Goal: Task Accomplishment & Management: Manage account settings

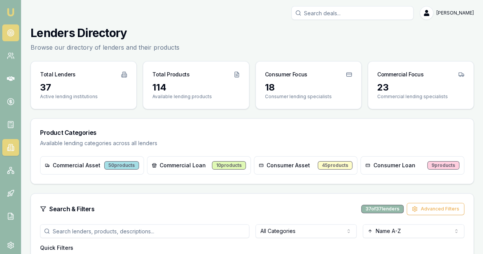
click at [7, 38] on link at bounding box center [10, 32] width 17 height 17
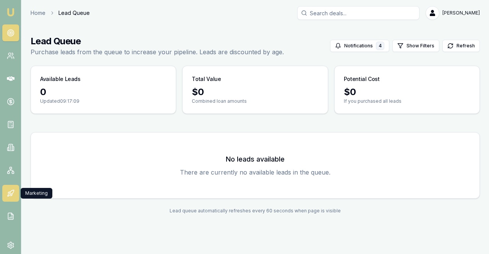
click at [11, 196] on icon at bounding box center [11, 193] width 8 height 8
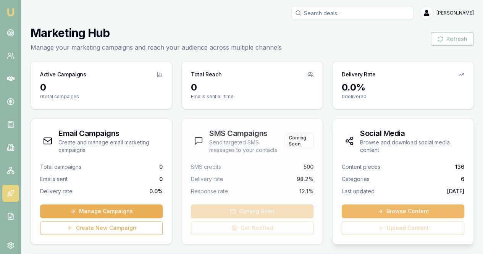
click at [396, 210] on link "Browse Content" at bounding box center [403, 211] width 123 height 14
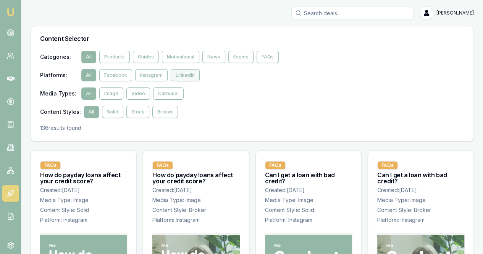
click at [176, 79] on button "LinkedIn" at bounding box center [185, 75] width 29 height 12
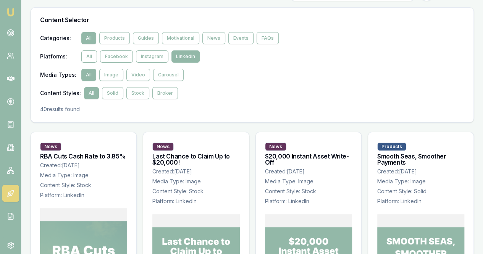
scroll to position [18, 0]
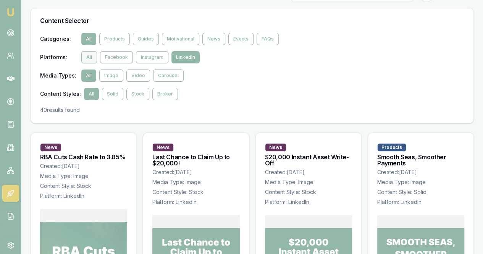
click at [86, 55] on button "All" at bounding box center [89, 57] width 16 height 12
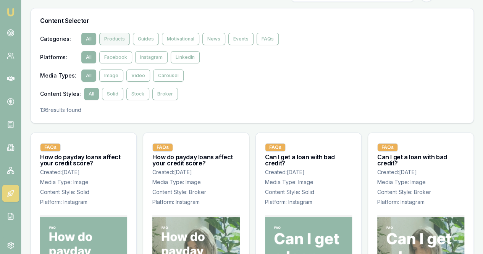
click at [115, 42] on button "Products" at bounding box center [114, 39] width 31 height 12
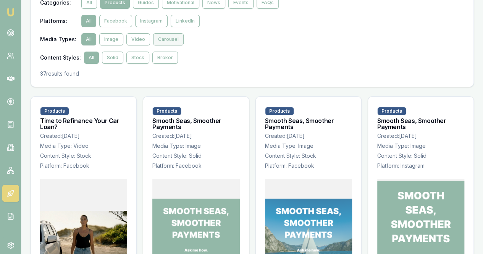
scroll to position [38, 0]
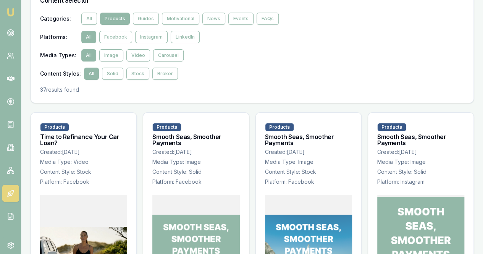
click at [96, 21] on div "Categories : All Products Guides Motivational News Events FAQs" at bounding box center [252, 19] width 424 height 12
click at [90, 19] on button "All" at bounding box center [89, 19] width 16 height 12
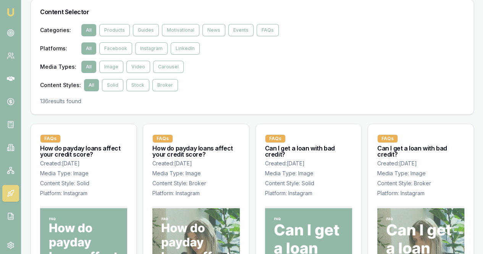
scroll to position [10, 0]
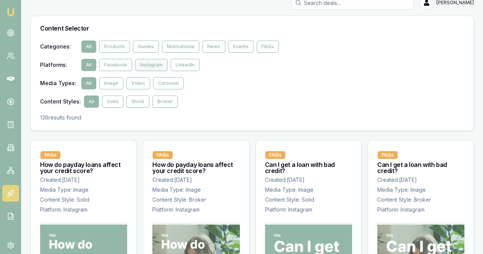
click at [147, 62] on button "Instagram" at bounding box center [151, 65] width 32 height 12
click at [141, 88] on button "Video" at bounding box center [138, 83] width 24 height 12
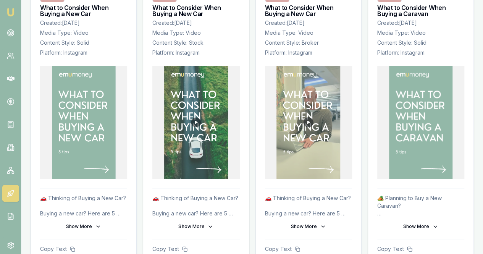
scroll to position [168, 0]
click at [195, 121] on img at bounding box center [196, 121] width 64 height 113
click at [205, 224] on button "Show More" at bounding box center [195, 226] width 87 height 12
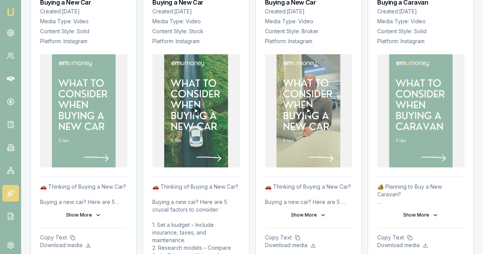
scroll to position [178, 0]
click at [193, 107] on img at bounding box center [196, 111] width 64 height 113
click at [223, 164] on img at bounding box center [196, 111] width 64 height 113
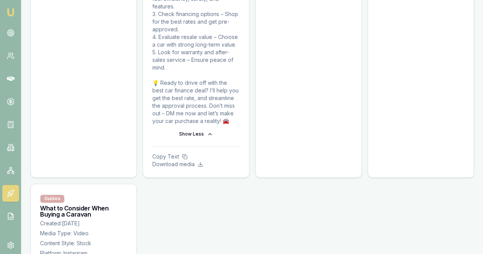
scroll to position [442, 0]
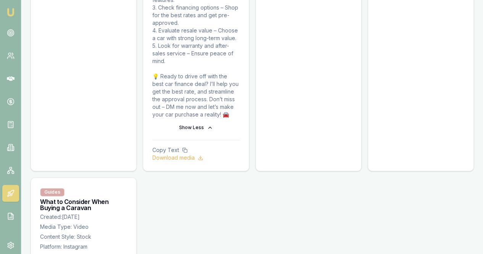
click at [192, 159] on p "Download media" at bounding box center [195, 158] width 87 height 8
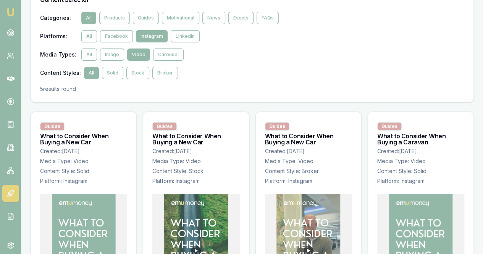
scroll to position [14, 0]
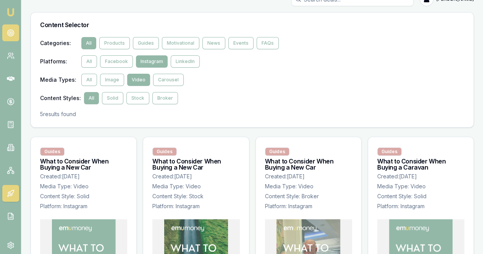
click at [8, 30] on icon at bounding box center [11, 33] width 8 height 8
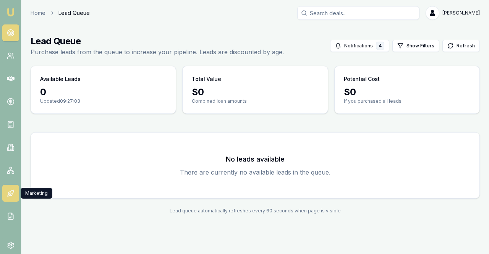
click at [9, 191] on icon at bounding box center [11, 193] width 8 height 8
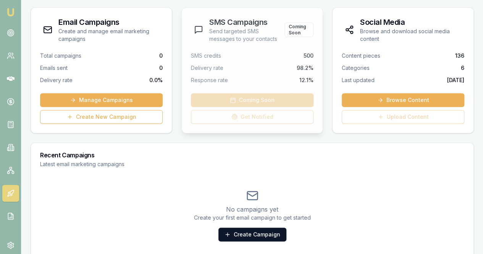
scroll to position [125, 0]
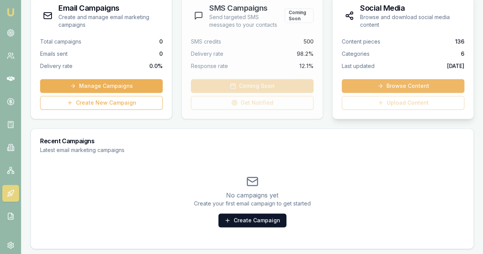
click at [414, 82] on link "Browse Content" at bounding box center [403, 86] width 123 height 14
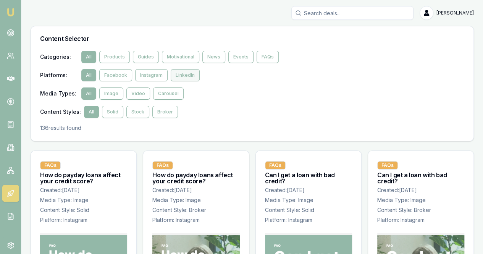
click at [189, 77] on button "LinkedIn" at bounding box center [185, 75] width 29 height 12
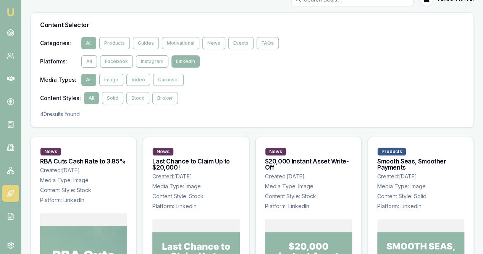
scroll to position [13, 0]
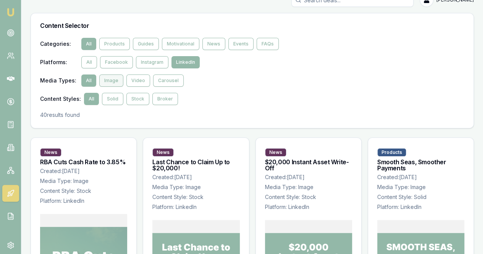
click at [114, 77] on button "Image" at bounding box center [111, 80] width 24 height 12
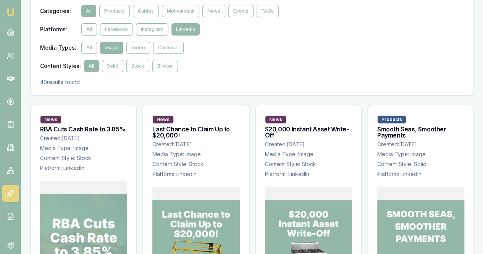
scroll to position [41, 0]
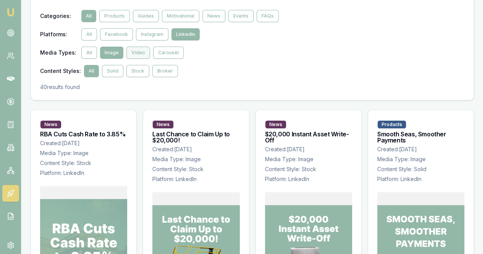
click at [142, 54] on button "Video" at bounding box center [138, 53] width 24 height 12
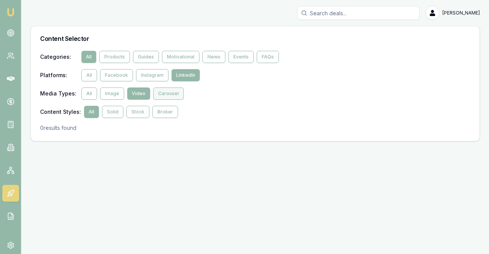
click at [168, 92] on button "Carousel" at bounding box center [168, 93] width 31 height 12
click at [134, 94] on button "Video" at bounding box center [139, 93] width 24 height 12
click at [92, 93] on button "All" at bounding box center [89, 93] width 16 height 12
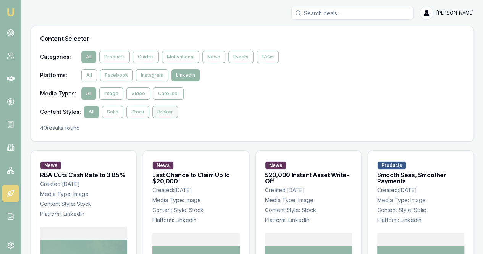
click at [155, 113] on button "Broker" at bounding box center [165, 112] width 26 height 12
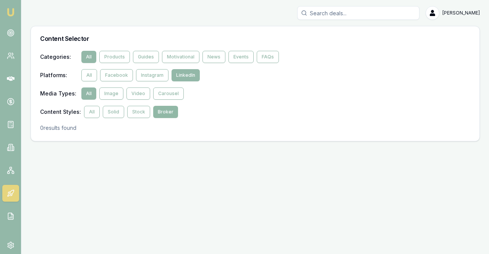
click at [164, 112] on button "Broker" at bounding box center [165, 112] width 25 height 12
click at [94, 111] on button "All" at bounding box center [92, 112] width 16 height 12
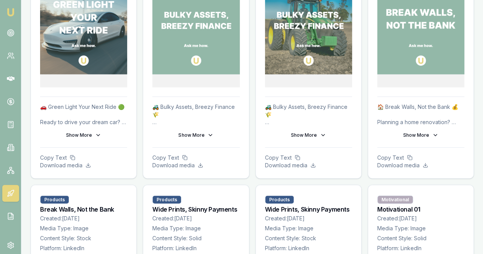
scroll to position [839, 0]
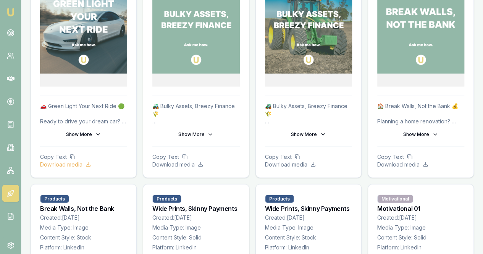
click at [86, 162] on icon at bounding box center [88, 164] width 5 height 5
click at [13, 32] on circle at bounding box center [11, 33] width 4 height 4
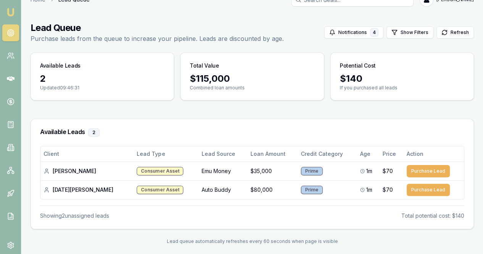
scroll to position [18, 0]
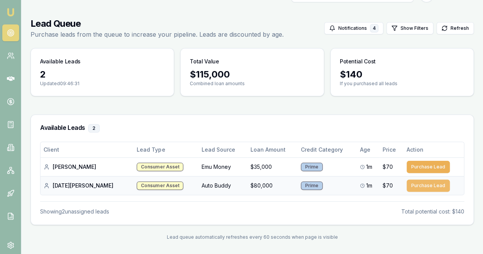
click at [420, 186] on button "Purchase Lead" at bounding box center [428, 186] width 43 height 12
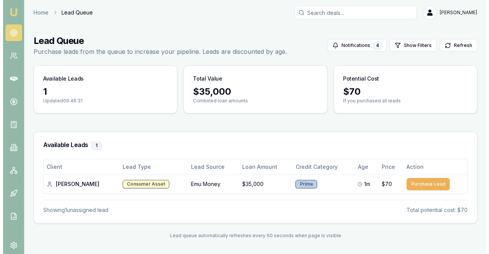
scroll to position [0, 0]
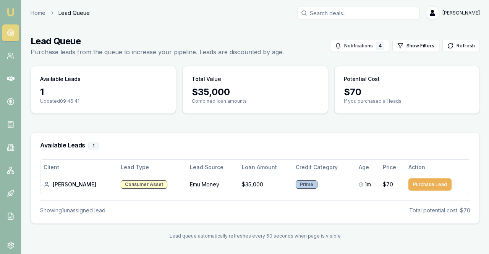
click at [91, 145] on div "1" at bounding box center [93, 146] width 10 height 8
click at [42, 96] on div "1" at bounding box center [103, 92] width 126 height 12
click at [10, 58] on icon at bounding box center [11, 56] width 8 height 8
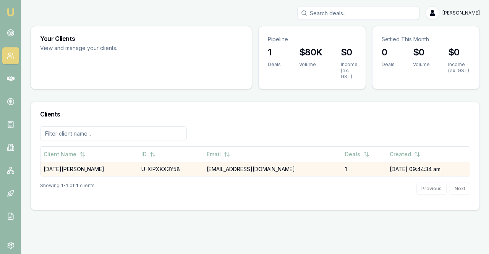
click at [227, 169] on td "[EMAIL_ADDRESS][DOMAIN_NAME]" at bounding box center [273, 169] width 138 height 14
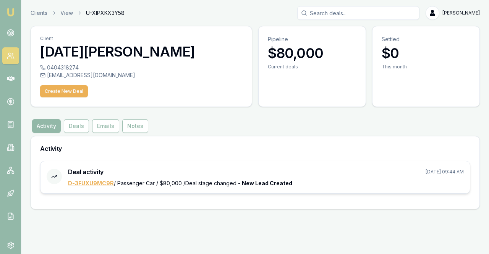
click at [95, 183] on link "D-3FUXU9MC9R" at bounding box center [91, 183] width 46 height 6
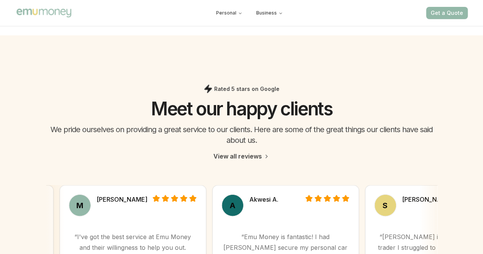
scroll to position [2221, 0]
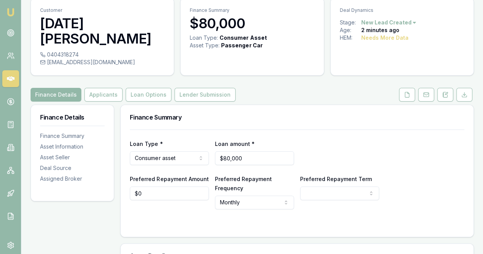
scroll to position [30, 0]
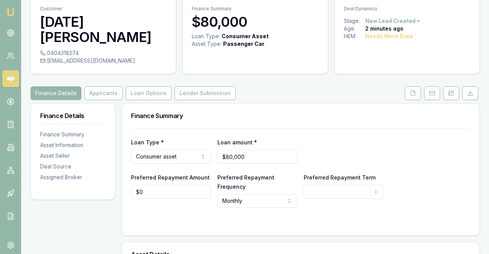
click at [410, 18] on html "Emu Broker Deals View D-3FUXU9MC9R Alex Mastroianni Toggle Menu Customer Noel B…" at bounding box center [244, 97] width 489 height 254
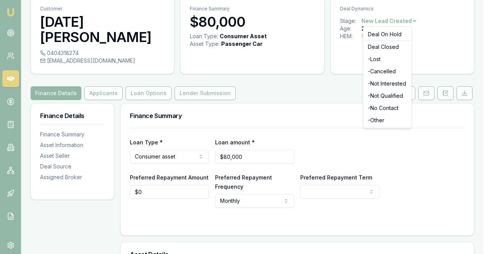
click at [432, 27] on html "Emu Broker Deals View D-3FUXU9MC9R Alex Mastroianni Toggle Menu Customer Noel B…" at bounding box center [244, 97] width 489 height 254
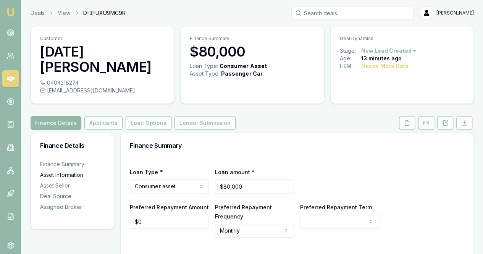
scroll to position [0, 0]
click at [57, 160] on div "Finance Summary" at bounding box center [72, 164] width 65 height 8
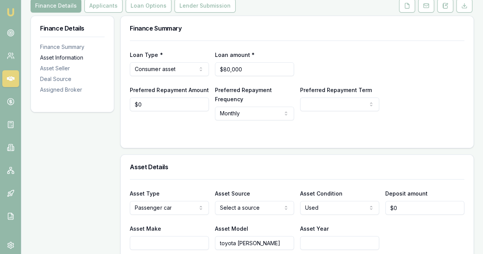
click at [65, 54] on div "Asset Information" at bounding box center [72, 58] width 65 height 8
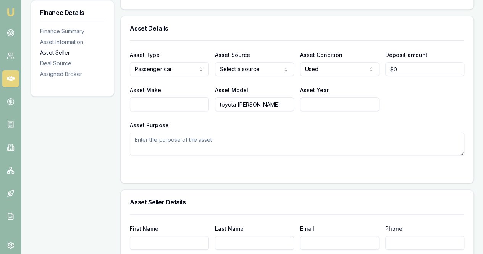
click at [64, 49] on div "Asset Seller" at bounding box center [72, 53] width 65 height 8
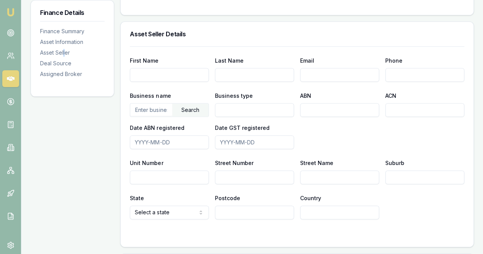
click at [64, 57] on nav "Finance Summary Asset Information Asset Seller Deal Source Assigned Broker" at bounding box center [72, 48] width 65 height 60
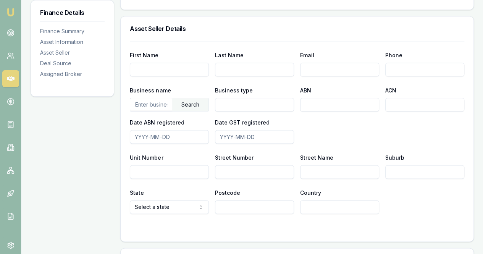
click at [69, 69] on nav "Finance Summary Asset Information Asset Seller Deal Source Assigned Broker" at bounding box center [72, 48] width 65 height 60
click at [71, 72] on div "Assigned Broker" at bounding box center [72, 74] width 65 height 8
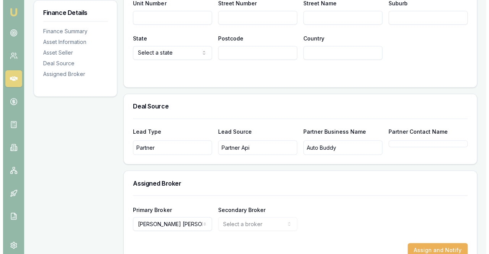
scroll to position [585, 0]
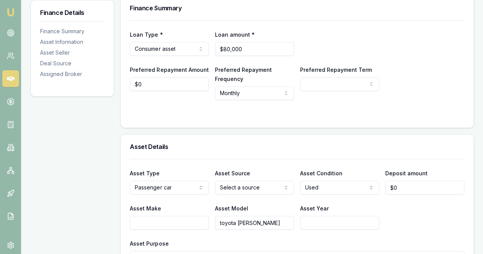
scroll to position [229, 0]
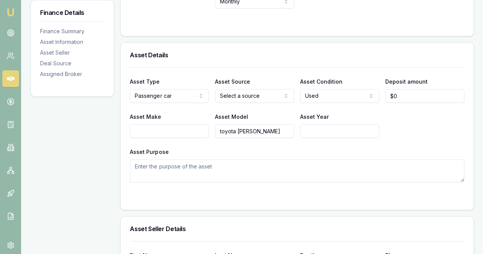
click at [197, 161] on textarea "Asset Purpose" at bounding box center [297, 170] width 335 height 23
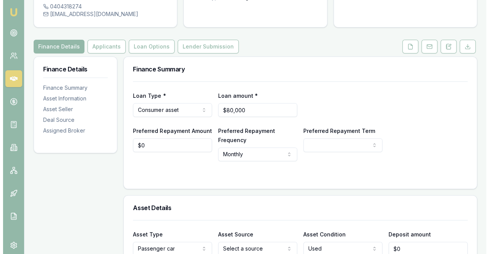
scroll to position [0, 0]
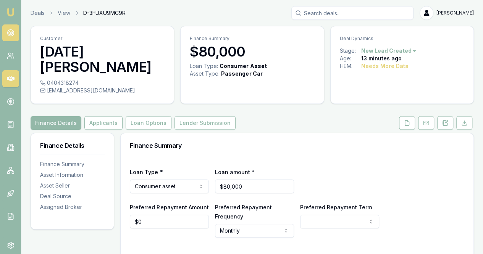
click at [11, 31] on circle at bounding box center [11, 33] width 4 height 4
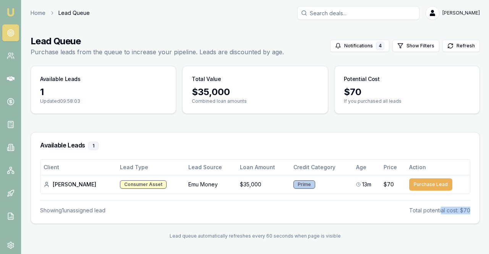
drag, startPoint x: 476, startPoint y: 206, endPoint x: 441, endPoint y: 206, distance: 35.5
click at [441, 206] on div "Client Lead Type Lead Source Loan Amount Credit Category Age Price Action katri…" at bounding box center [255, 191] width 448 height 64
click at [431, 209] on div "Total potential cost: $70" at bounding box center [439, 211] width 61 height 8
click at [210, 137] on div "Available Leads 1" at bounding box center [255, 146] width 448 height 27
click at [16, 58] on link at bounding box center [10, 55] width 17 height 17
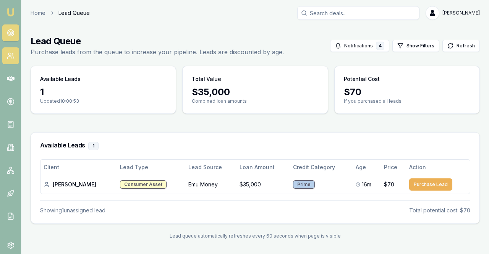
click at [16, 57] on link at bounding box center [10, 55] width 17 height 17
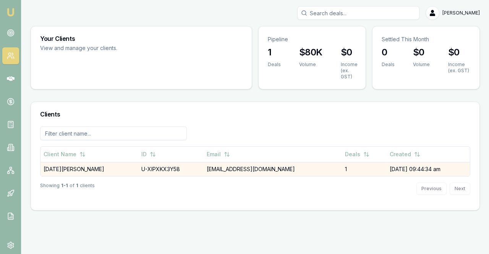
click at [387, 169] on td "[DATE] 09:44:34 am" at bounding box center [428, 169] width 83 height 14
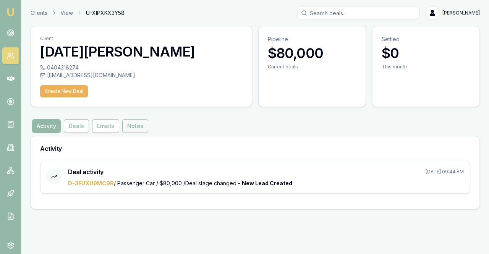
click at [122, 124] on button "Notes" at bounding box center [135, 126] width 26 height 14
click at [129, 125] on button "Notes" at bounding box center [135, 126] width 26 height 14
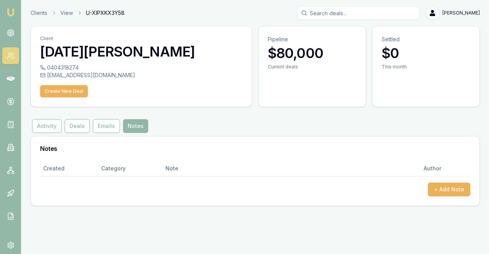
click at [136, 128] on button "Notes" at bounding box center [135, 126] width 25 height 14
click at [452, 191] on button "+ Add Note" at bounding box center [449, 190] width 42 height 14
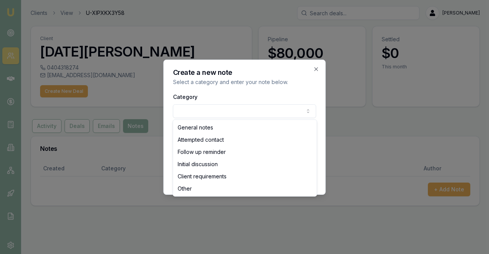
click at [197, 114] on body "Emu Broker Clients View U-XIPXKX3Y58 Alex Mastroianni Toggle Menu Client Noel B…" at bounding box center [244, 127] width 489 height 254
select select "ATTEMPTED_CONTACT"
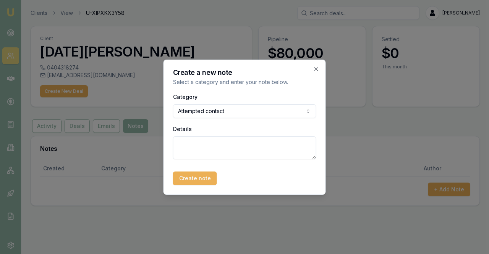
click at [204, 140] on textarea "Details" at bounding box center [244, 147] width 143 height 23
type textarea "Called , no answer left a text message. will follow up again."
click at [199, 173] on button "Create note" at bounding box center [195, 178] width 44 height 14
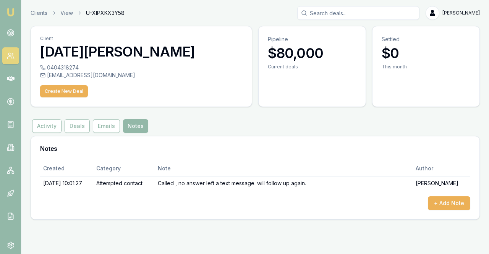
click at [45, 138] on div "Notes" at bounding box center [255, 148] width 448 height 24
click at [8, 29] on link at bounding box center [10, 32] width 17 height 17
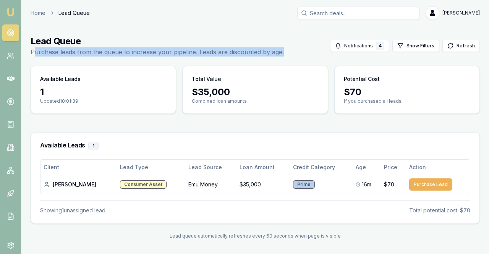
drag, startPoint x: 32, startPoint y: 55, endPoint x: 289, endPoint y: 51, distance: 256.7
click at [289, 51] on div "Lead Queue Purchase leads from the queue to increase your pipeline. Leads are d…" at bounding box center [255, 45] width 449 height 21
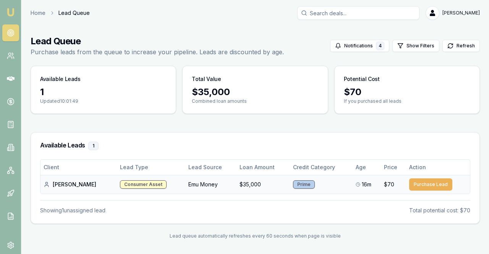
click at [57, 182] on div "katrina p." at bounding box center [79, 185] width 70 height 8
drag, startPoint x: 79, startPoint y: 184, endPoint x: 97, endPoint y: 185, distance: 18.3
click at [97, 185] on tr "katrina p. Consumer Asset Emu Money $35,000 Prime 16m $70 Purchase Lead" at bounding box center [254, 184] width 429 height 19
click at [117, 185] on td "Consumer Asset" at bounding box center [151, 184] width 68 height 19
click at [275, 183] on td "$35,000" at bounding box center [262, 184] width 53 height 19
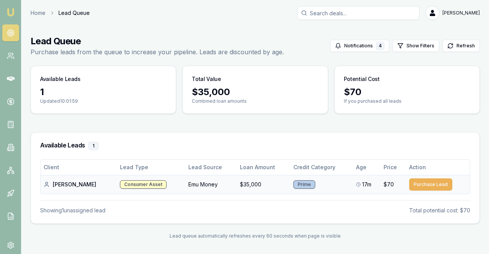
click at [137, 182] on div "Consumer Asset" at bounding box center [143, 184] width 47 height 8
click at [140, 188] on td "Consumer Asset" at bounding box center [151, 184] width 68 height 19
click at [125, 185] on div "Consumer Asset" at bounding box center [143, 184] width 47 height 8
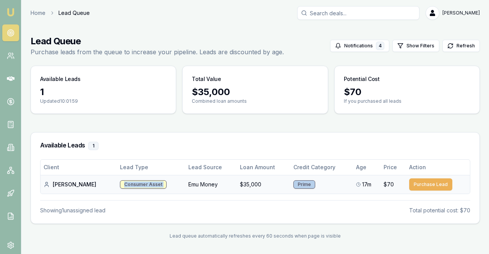
click at [125, 185] on div "Consumer Asset" at bounding box center [143, 184] width 47 height 8
click at [131, 189] on td "Consumer Asset" at bounding box center [151, 184] width 68 height 19
drag, startPoint x: 140, startPoint y: 184, endPoint x: 103, endPoint y: 186, distance: 37.1
click at [120, 186] on div "Consumer Asset" at bounding box center [143, 184] width 47 height 8
click at [140, 184] on div "Consumer Asset" at bounding box center [143, 184] width 47 height 8
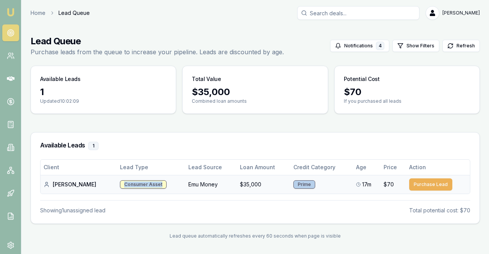
drag, startPoint x: 140, startPoint y: 184, endPoint x: 115, endPoint y: 183, distance: 25.6
click at [120, 183] on div "Consumer Asset" at bounding box center [143, 184] width 47 height 8
click at [120, 185] on div "Consumer Asset" at bounding box center [143, 184] width 47 height 8
drag, startPoint x: 102, startPoint y: 184, endPoint x: 144, endPoint y: 183, distance: 42.0
click at [144, 183] on td "Consumer Asset" at bounding box center [151, 184] width 68 height 19
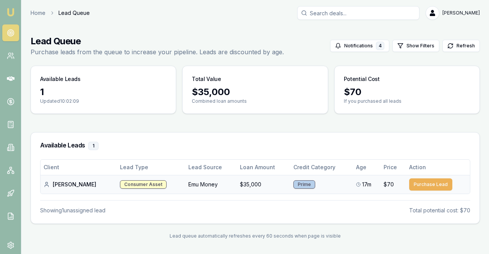
click at [295, 184] on div "Prime" at bounding box center [304, 184] width 22 height 8
click at [431, 189] on button "Purchase Lead" at bounding box center [430, 184] width 43 height 12
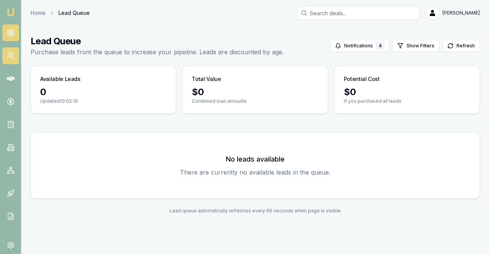
click at [17, 53] on link at bounding box center [10, 55] width 17 height 17
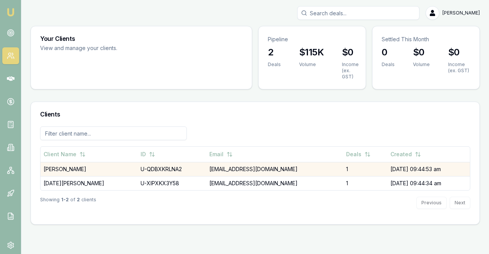
click at [174, 167] on td "U-QDBXKRLNA2" at bounding box center [171, 169] width 69 height 14
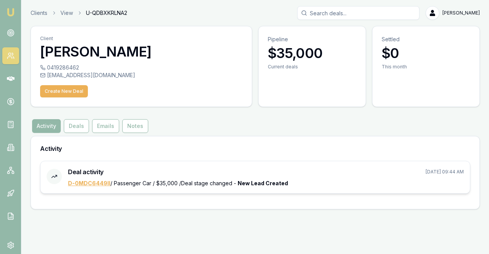
click at [94, 180] on link "D-0MDC6449II" at bounding box center [89, 183] width 42 height 6
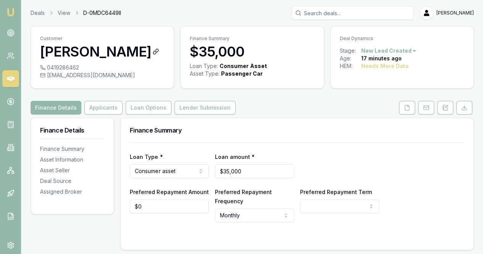
click at [155, 52] on icon at bounding box center [156, 50] width 3 height 3
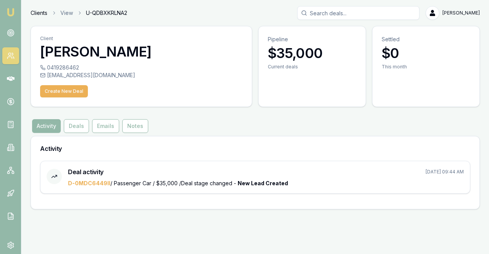
click at [40, 11] on link "Clients" at bounding box center [39, 13] width 17 height 8
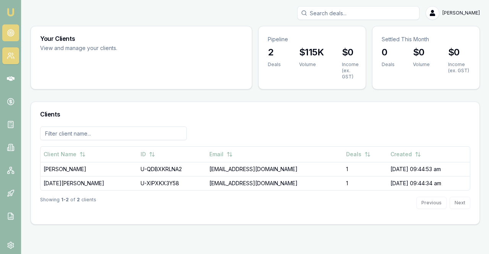
click at [13, 37] on link at bounding box center [10, 32] width 17 height 17
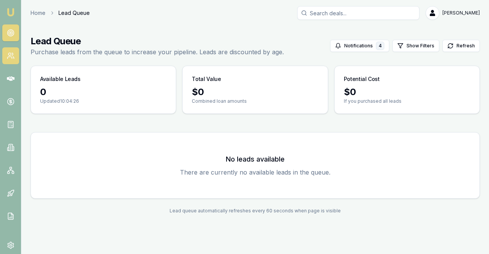
click at [8, 57] on icon at bounding box center [11, 56] width 8 height 8
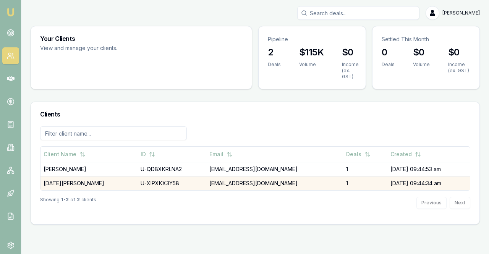
click at [227, 176] on td "[EMAIL_ADDRESS][DOMAIN_NAME]" at bounding box center [274, 183] width 137 height 14
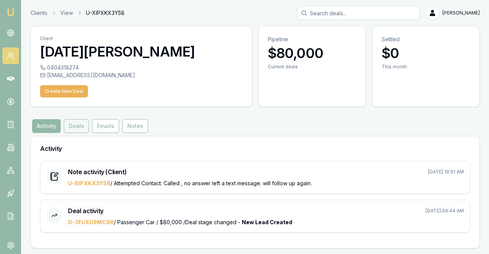
click at [85, 126] on button "Deals" at bounding box center [76, 126] width 25 height 14
click at [108, 129] on button "Emails" at bounding box center [105, 126] width 27 height 14
click at [107, 129] on button "Emails" at bounding box center [105, 126] width 27 height 14
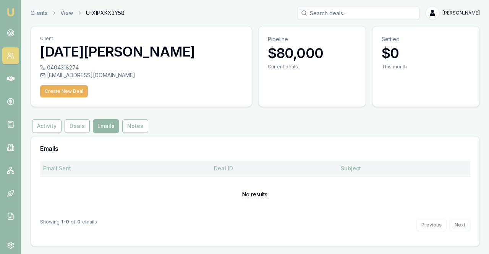
click at [73, 173] on th "Email Sent" at bounding box center [125, 168] width 171 height 15
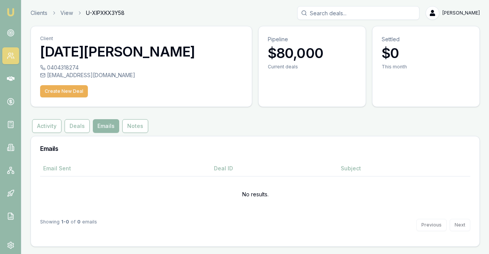
click at [53, 108] on div "Client Noel Baugbog 0404318274 nhabz_81@yahoo.com Create New Deal Pipeline $80,…" at bounding box center [255, 136] width 449 height 221
click at [53, 119] on div "Client Noel Baugbog 0404318274 nhabz_81@yahoo.com Create New Deal Pipeline $80,…" at bounding box center [255, 136] width 449 height 221
click at [53, 119] on button "Activity" at bounding box center [46, 126] width 29 height 14
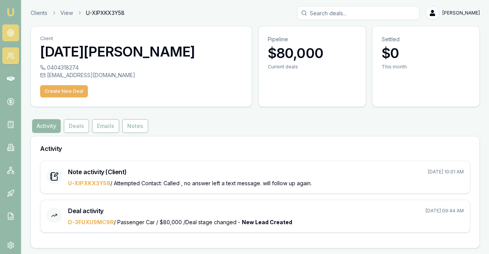
click at [10, 39] on link at bounding box center [10, 32] width 17 height 17
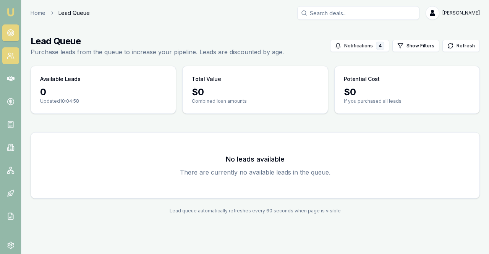
click at [6, 63] on link at bounding box center [10, 55] width 17 height 17
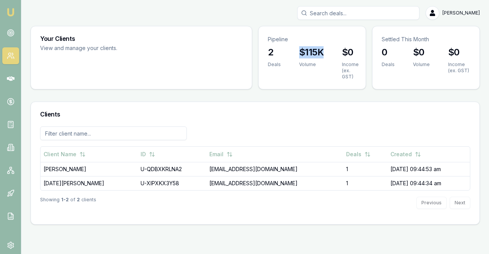
drag, startPoint x: 324, startPoint y: 49, endPoint x: 301, endPoint y: 51, distance: 23.0
click at [300, 52] on div "$115K Volume" at bounding box center [311, 61] width 43 height 31
drag, startPoint x: 313, startPoint y: 46, endPoint x: 297, endPoint y: 51, distance: 17.2
click at [297, 51] on div "$115K Volume" at bounding box center [311, 61] width 43 height 31
drag, startPoint x: 306, startPoint y: 50, endPoint x: 330, endPoint y: 50, distance: 24.1
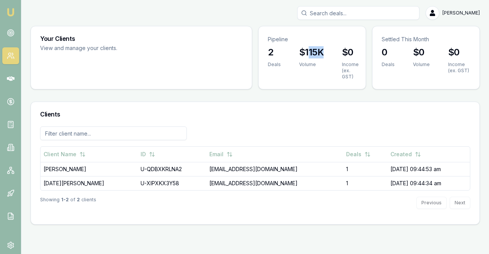
click at [330, 50] on div "$115K Volume" at bounding box center [311, 61] width 43 height 31
click at [326, 52] on div "$115K Volume" at bounding box center [311, 61] width 43 height 31
drag, startPoint x: 326, startPoint y: 52, endPoint x: 305, endPoint y: 50, distance: 21.5
click at [305, 50] on div "$115K Volume" at bounding box center [311, 61] width 43 height 31
click at [306, 254] on div "Emu Broker Alex Mastroianni Toggle Menu Your Clients View and manage your clien…" at bounding box center [244, 127] width 489 height 254
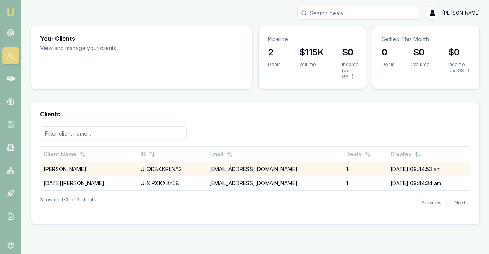
click at [147, 168] on td "U-QDBXKRLNA2" at bounding box center [171, 169] width 69 height 14
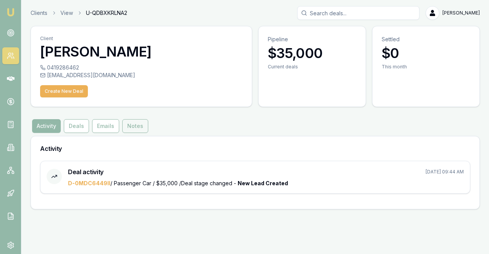
click at [129, 130] on button "Notes" at bounding box center [135, 126] width 26 height 14
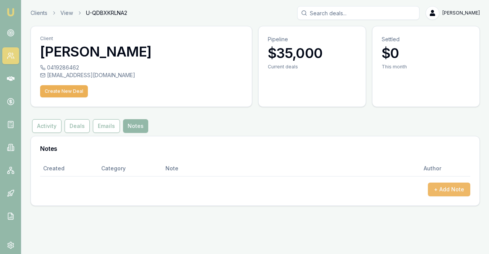
click at [433, 192] on button "+ Add Note" at bounding box center [449, 190] width 42 height 14
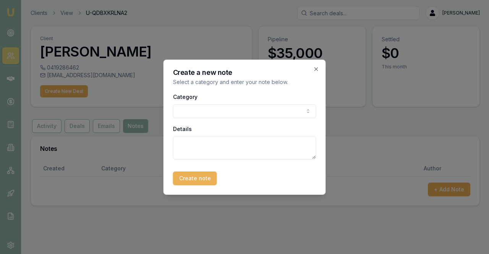
click at [247, 116] on body "Emu Broker Clients View U-QDBXKRLNA2 Alex Mastroianni Toggle Menu Client Katrin…" at bounding box center [244, 127] width 489 height 254
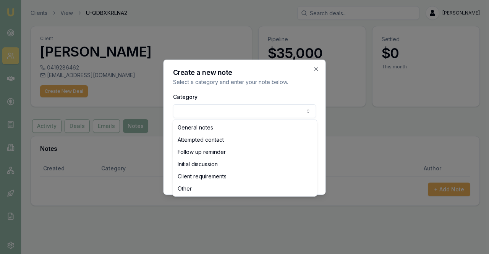
select select "ATTEMPTED_CONTACT"
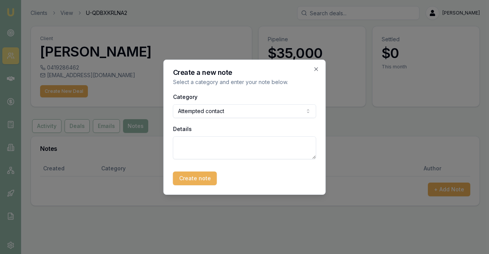
click at [209, 146] on textarea "Details" at bounding box center [244, 147] width 143 height 23
type textarea "Called , no answer left a text. follow up again later"
drag, startPoint x: 209, startPoint y: 177, endPoint x: 205, endPoint y: 184, distance: 8.0
click at [206, 184] on button "Create note" at bounding box center [195, 178] width 44 height 14
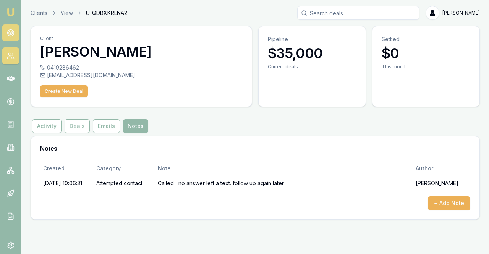
click at [3, 26] on link at bounding box center [10, 32] width 17 height 17
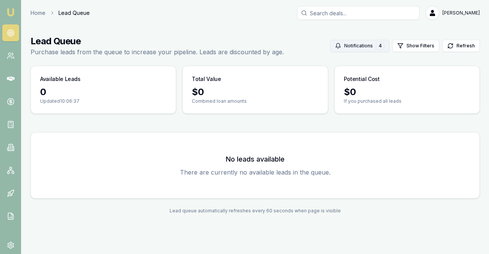
click at [372, 50] on button "Notifications 4" at bounding box center [359, 46] width 59 height 12
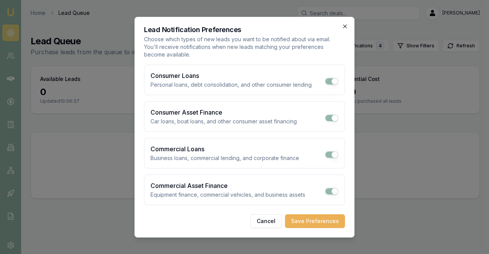
click at [344, 25] on icon "button" at bounding box center [345, 26] width 6 height 6
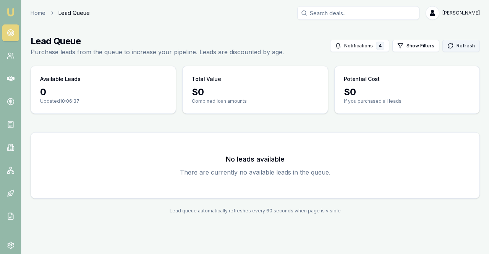
click at [453, 49] on icon at bounding box center [450, 46] width 6 height 6
click at [11, 53] on icon at bounding box center [11, 56] width 8 height 8
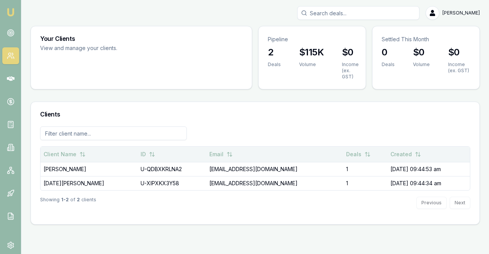
click at [181, 160] on th "ID" at bounding box center [171, 154] width 69 height 15
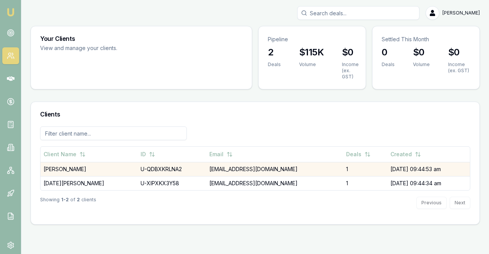
click at [183, 165] on td "U-QDBXKRLNA2" at bounding box center [171, 169] width 69 height 14
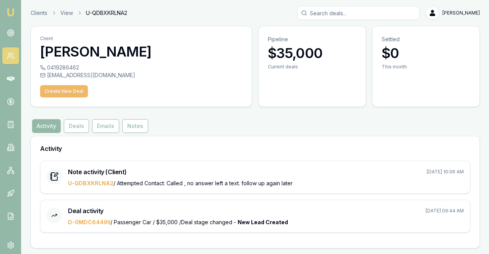
drag, startPoint x: 70, startPoint y: 88, endPoint x: 71, endPoint y: 92, distance: 4.5
click at [71, 92] on button "Create New Deal" at bounding box center [64, 91] width 48 height 12
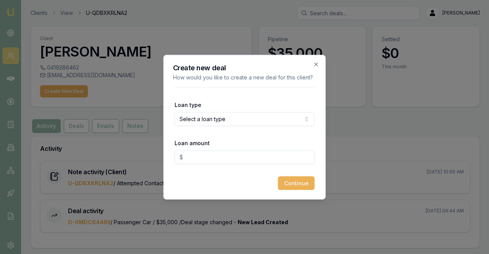
click at [228, 120] on body "Emu Broker Clients View U-QDBXKRLNA2 Alex Mastroianni Toggle Menu Client Katrin…" at bounding box center [244, 127] width 489 height 254
click at [227, 124] on body "Emu Broker Clients View U-QDBXKRLNA2 Alex Mastroianni Toggle Menu Client Katrin…" at bounding box center [244, 127] width 489 height 254
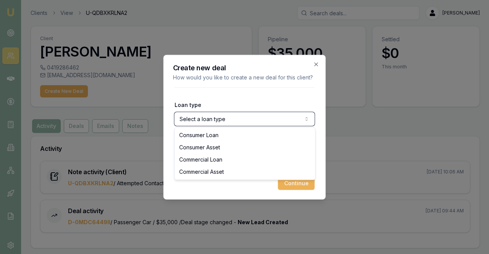
click at [245, 126] on body "Emu Broker Clients View U-QDBXKRLNA2 Alex Mastroianni Toggle Menu Client Katrin…" at bounding box center [244, 127] width 489 height 254
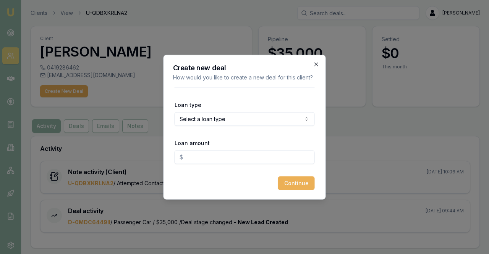
click at [318, 66] on icon "button" at bounding box center [316, 64] width 6 height 6
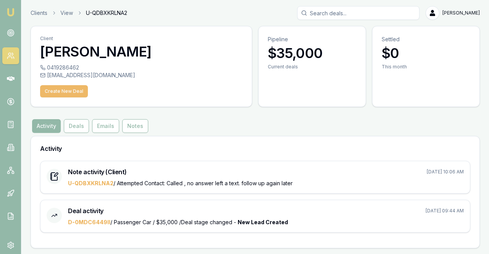
click at [78, 95] on button "Create New Deal" at bounding box center [64, 91] width 48 height 12
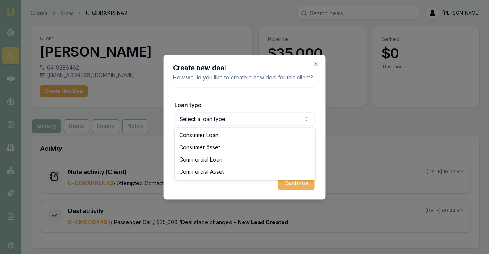
click at [188, 127] on body "Emu Broker Clients View U-QDBXKRLNA2 Alex Mastroianni Toggle Menu Client Katrin…" at bounding box center [244, 127] width 489 height 254
click at [219, 117] on body "Emu Broker Clients View U-QDBXKRLNA2 Alex Mastroianni Toggle Menu Client Katrin…" at bounding box center [244, 127] width 489 height 254
click at [279, 96] on form "Loan type Select a loan type Consumer Loan Consumer Asset Commercial Loan Comme…" at bounding box center [245, 138] width 140 height 103
click at [308, 64] on div "Create new deal How would you like to create a new deal for this client? Loan t…" at bounding box center [244, 127] width 162 height 145
click at [310, 65] on h2 "Create new deal" at bounding box center [244, 67] width 143 height 7
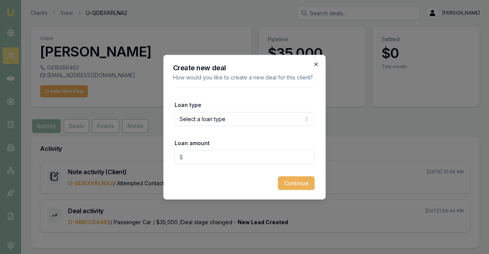
click at [313, 64] on icon "button" at bounding box center [316, 64] width 6 height 6
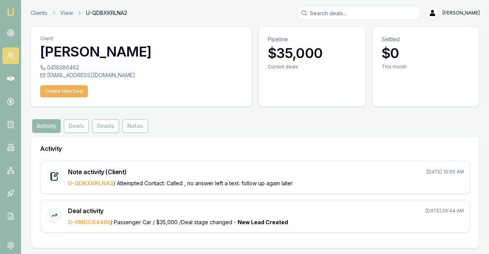
drag, startPoint x: 323, startPoint y: 53, endPoint x: 253, endPoint y: 55, distance: 70.3
click at [253, 55] on div "Client Katrina Paragalli 0419286462 kpara1@hotmail.com Create New Deal Pipeline…" at bounding box center [255, 66] width 449 height 81
click at [285, 72] on div "Current deals" at bounding box center [312, 71] width 107 height 15
click at [42, 15] on link "Clients" at bounding box center [39, 13] width 17 height 8
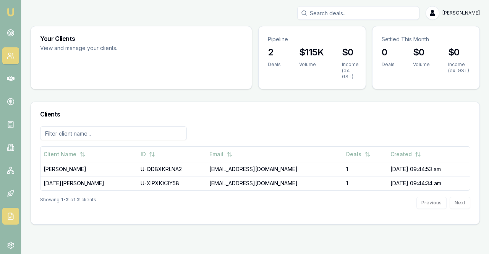
click at [11, 220] on icon at bounding box center [11, 216] width 8 height 8
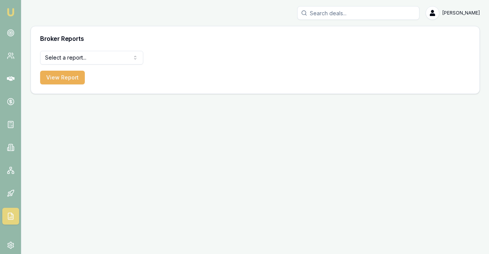
click at [70, 61] on html "Emu Broker Alex Mastroianni Toggle Menu Broker Reports Select a report... All D…" at bounding box center [244, 127] width 489 height 254
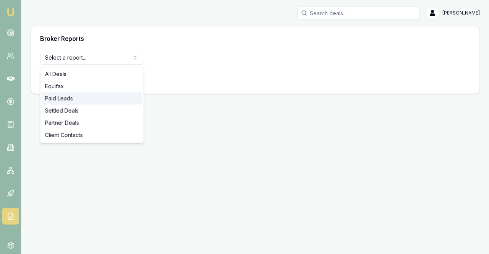
select select "paid-leads"
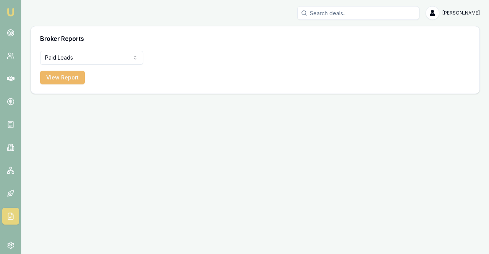
click at [52, 77] on button "View Report" at bounding box center [62, 78] width 45 height 14
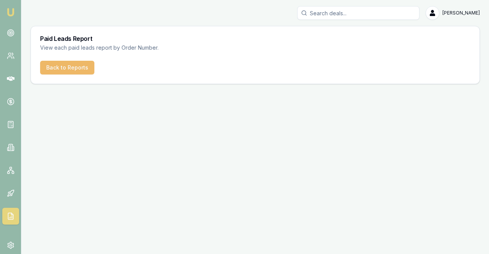
click at [80, 68] on button "Back to Reports" at bounding box center [67, 68] width 54 height 14
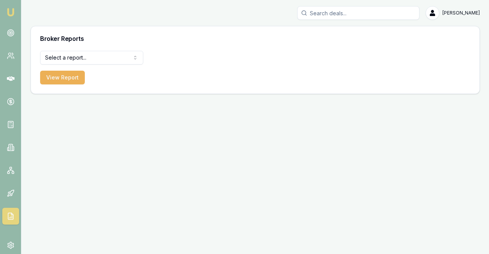
click at [80, 68] on form "Select a report... All Deals Equifax Paid Leads Settled Deals Partner Deals Cli…" at bounding box center [91, 68] width 103 height 34
click at [77, 81] on button "View Report" at bounding box center [62, 78] width 45 height 14
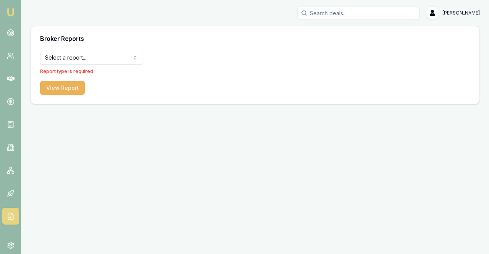
click at [69, 57] on html "Emu Broker Alex Mastroianni Toggle Menu Broker Reports Select a report... All D…" at bounding box center [244, 127] width 489 height 254
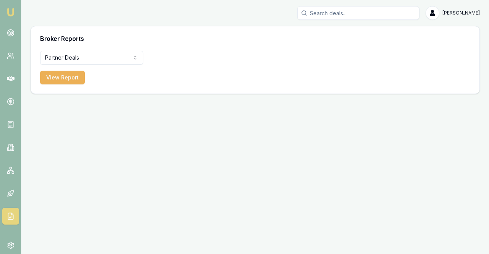
click at [73, 55] on html "Emu Broker Alex Mastroianni Toggle Menu Broker Reports Partner Deals All Deals …" at bounding box center [244, 127] width 489 height 254
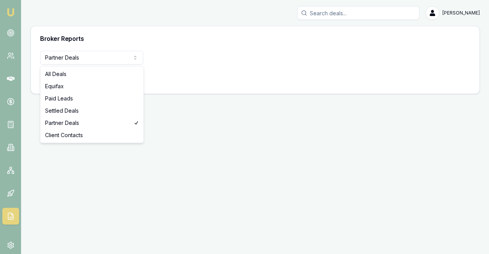
select select "settled-deals"
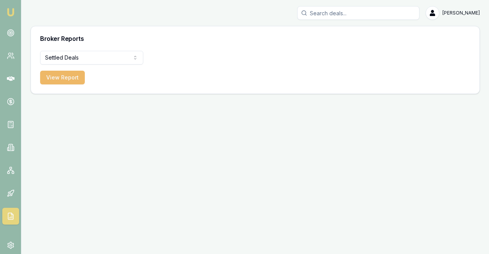
click at [67, 77] on button "View Report" at bounding box center [62, 78] width 45 height 14
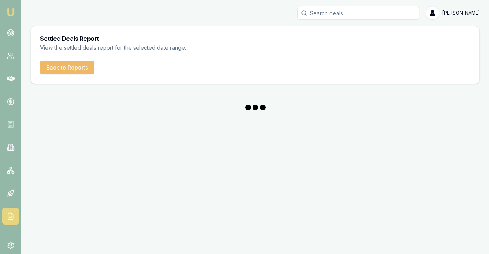
click at [76, 62] on button "Back to Reports" at bounding box center [67, 68] width 54 height 14
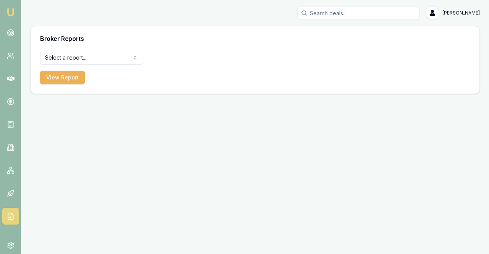
click at [80, 67] on body "Emu Broker Alex Mastroianni Toggle Menu Broker Reports Select a report... All D…" at bounding box center [244, 127] width 489 height 254
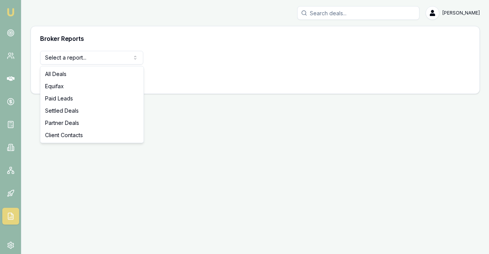
select select "paid-leads"
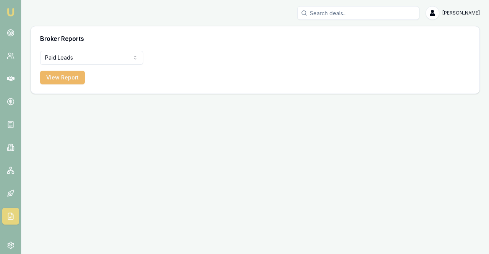
click at [68, 75] on button "View Report" at bounding box center [62, 78] width 45 height 14
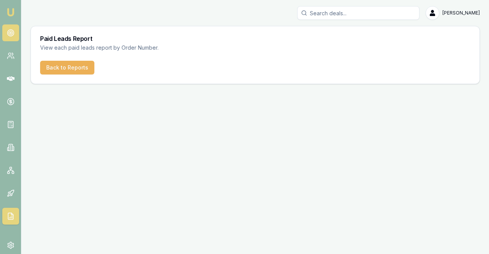
click at [12, 36] on circle at bounding box center [10, 33] width 6 height 6
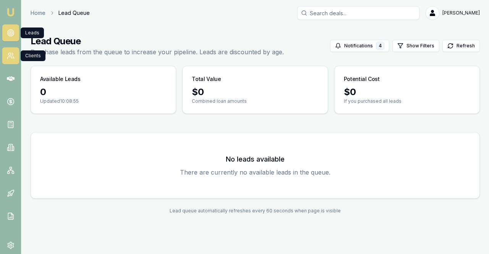
click at [13, 55] on icon at bounding box center [11, 56] width 8 height 8
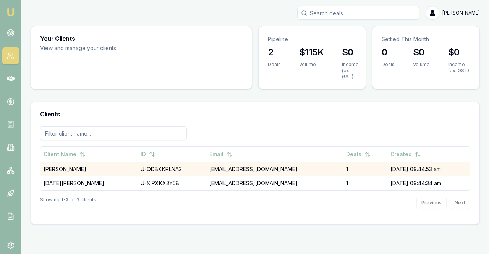
click at [283, 171] on td "[EMAIL_ADDRESS][DOMAIN_NAME]" at bounding box center [274, 169] width 137 height 14
click at [185, 170] on td "U-QDBXKRLNA2" at bounding box center [171, 169] width 69 height 14
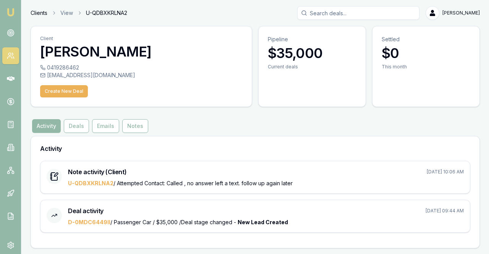
click at [41, 16] on link "Clients" at bounding box center [39, 13] width 17 height 8
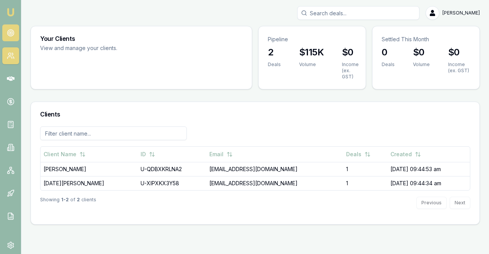
click at [10, 26] on link at bounding box center [10, 32] width 17 height 17
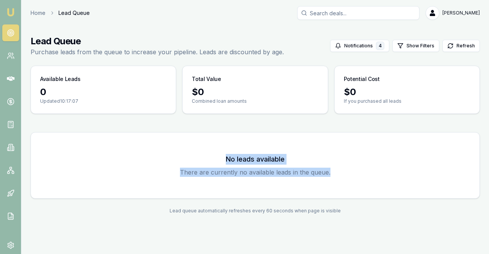
drag, startPoint x: 227, startPoint y: 156, endPoint x: 330, endPoint y: 165, distance: 103.5
click at [330, 165] on div "No leads available There are currently no available leads in the queue." at bounding box center [255, 165] width 430 height 47
click at [333, 168] on p "There are currently no available leads in the queue." at bounding box center [255, 172] width 430 height 9
drag, startPoint x: 333, startPoint y: 170, endPoint x: 204, endPoint y: 138, distance: 132.6
click at [204, 138] on div "No leads available There are currently no available leads in the queue." at bounding box center [255, 166] width 448 height 66
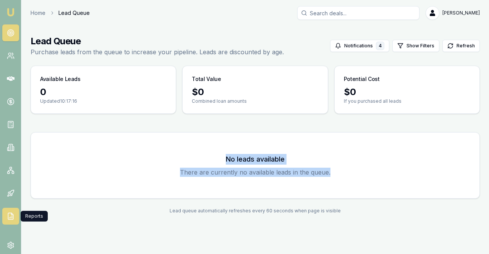
click at [16, 215] on link at bounding box center [10, 216] width 17 height 17
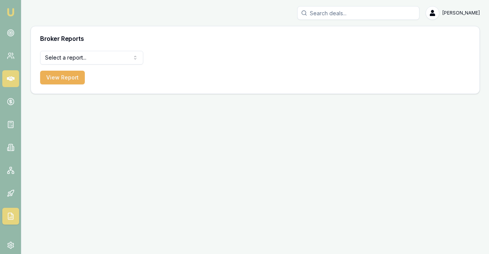
click at [11, 78] on icon at bounding box center [11, 78] width 8 height 5
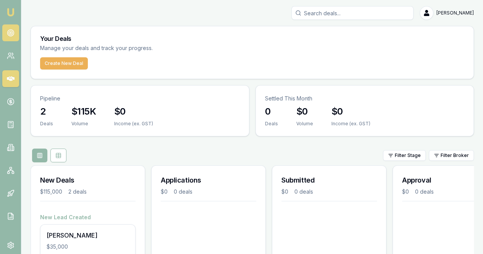
click at [8, 38] on link at bounding box center [10, 32] width 17 height 17
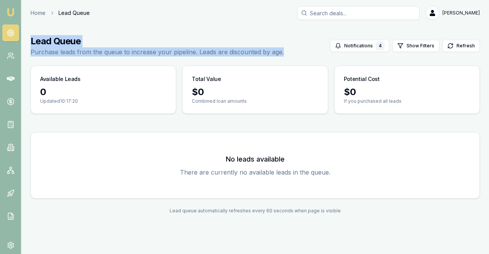
drag, startPoint x: 283, startPoint y: 52, endPoint x: 28, endPoint y: 35, distance: 255.0
click at [28, 35] on main "Lead Queue Purchase leads from the queue to increase your pipeline. Leads are d…" at bounding box center [254, 124] width 467 height 197
click at [192, 38] on h1 "Lead Queue" at bounding box center [157, 41] width 253 height 12
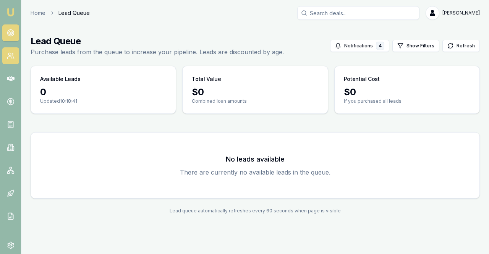
click at [11, 49] on link at bounding box center [10, 55] width 17 height 17
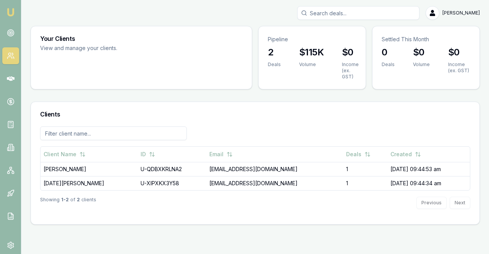
click at [294, 115] on h3 "Clients" at bounding box center [255, 114] width 430 height 6
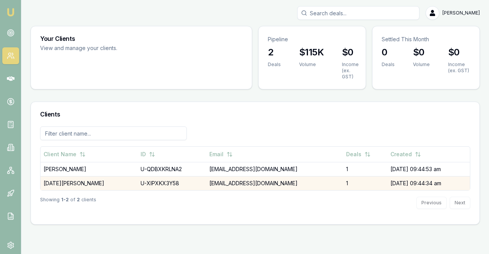
click at [177, 181] on td "U-XIPXKX3Y58" at bounding box center [171, 183] width 69 height 14
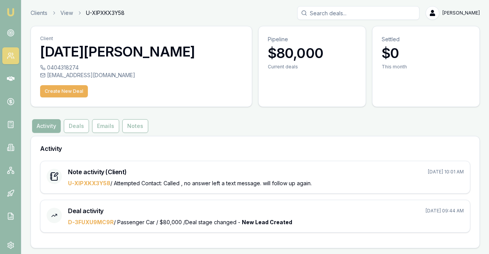
drag, startPoint x: 79, startPoint y: 68, endPoint x: 37, endPoint y: 63, distance: 41.9
click at [37, 64] on div "0404318274 nhabz_81@yahoo.com Create New Deal" at bounding box center [141, 85] width 221 height 43
drag, startPoint x: 105, startPoint y: 74, endPoint x: 101, endPoint y: 78, distance: 5.7
click at [101, 78] on div "[EMAIL_ADDRESS][DOMAIN_NAME]" at bounding box center [141, 75] width 202 height 8
click at [105, 79] on div "[EMAIL_ADDRESS][DOMAIN_NAME]" at bounding box center [141, 75] width 202 height 8
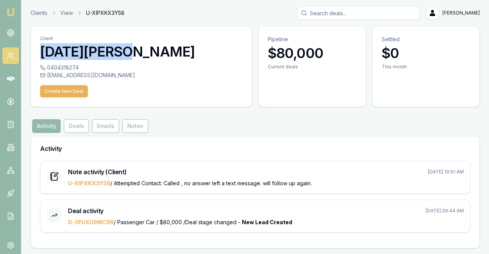
drag, startPoint x: 131, startPoint y: 55, endPoint x: 36, endPoint y: 57, distance: 95.1
click at [36, 57] on div "Client Noel Baugbog" at bounding box center [141, 44] width 221 height 37
copy h3 "[DATE][PERSON_NAME]"
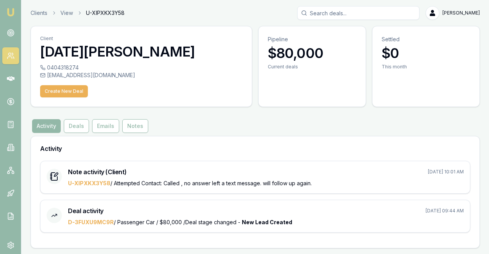
click at [185, 72] on div "[EMAIL_ADDRESS][DOMAIN_NAME]" at bounding box center [141, 75] width 202 height 8
click at [32, 13] on link "Clients" at bounding box center [39, 13] width 17 height 8
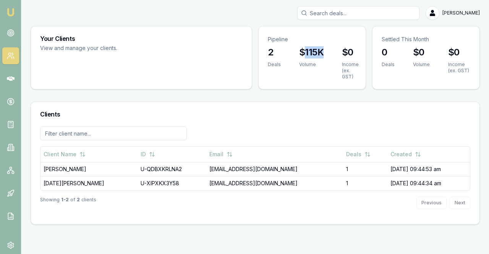
drag, startPoint x: 301, startPoint y: 52, endPoint x: 329, endPoint y: 49, distance: 27.6
click at [329, 49] on div "$115K Volume" at bounding box center [311, 61] width 43 height 31
click at [328, 53] on div "$115K Volume" at bounding box center [311, 61] width 43 height 31
drag, startPoint x: 322, startPoint y: 49, endPoint x: 297, endPoint y: 45, distance: 25.6
click at [297, 45] on div "Pipeline 2 Deals $115K Volume $0 Income (ex. GST)" at bounding box center [312, 57] width 108 height 63
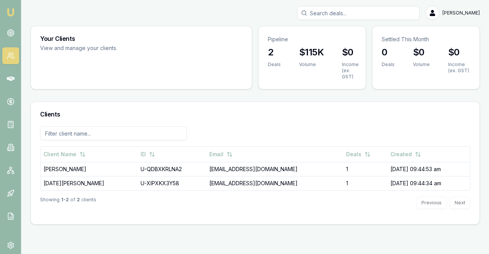
click at [339, 56] on div "$0 Income (ex. GST)" at bounding box center [350, 67] width 35 height 43
drag, startPoint x: 321, startPoint y: 50, endPoint x: 286, endPoint y: 52, distance: 34.8
click at [286, 52] on div "2 Deals $115K Volume $0 Income (ex. GST)" at bounding box center [312, 67] width 107 height 43
click at [320, 50] on h3 "$115K" at bounding box center [311, 52] width 24 height 12
drag, startPoint x: 322, startPoint y: 51, endPoint x: 304, endPoint y: 54, distance: 18.6
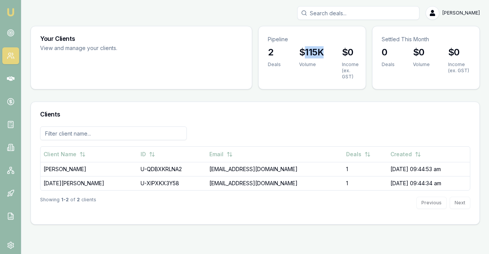
click at [304, 54] on h3 "$115K" at bounding box center [311, 52] width 24 height 12
copy h3 "115K"
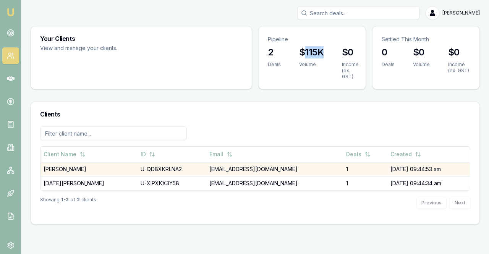
drag, startPoint x: 382, startPoint y: 176, endPoint x: 390, endPoint y: 162, distance: 16.1
click at [387, 176] on td "[DATE] 09:44:34 am" at bounding box center [428, 183] width 82 height 14
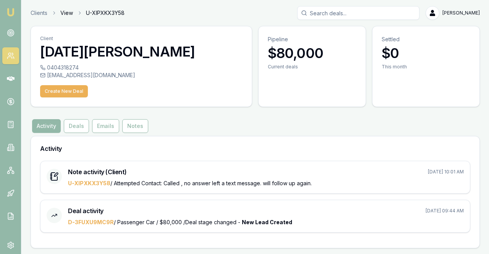
click at [71, 14] on link "View" at bounding box center [66, 13] width 13 height 8
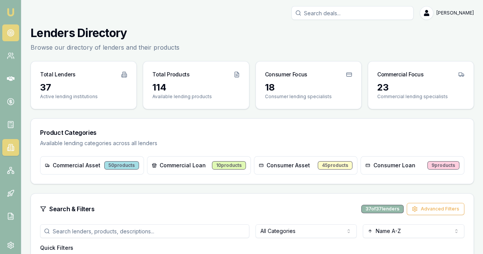
click at [9, 29] on link at bounding box center [10, 32] width 17 height 17
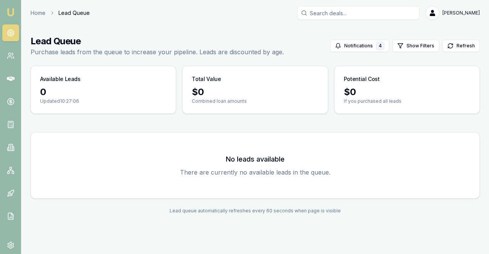
click at [5, 47] on nav "Emu Broker" at bounding box center [10, 115] width 21 height 231
click at [13, 52] on icon at bounding box center [11, 56] width 8 height 8
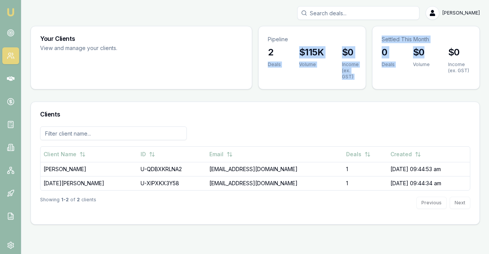
drag, startPoint x: 328, startPoint y: 55, endPoint x: 429, endPoint y: 55, distance: 100.8
click at [429, 55] on div "Your Clients View and manage your clients. Pipeline 2 Deals $115K Volume $0 Inc…" at bounding box center [255, 57] width 449 height 63
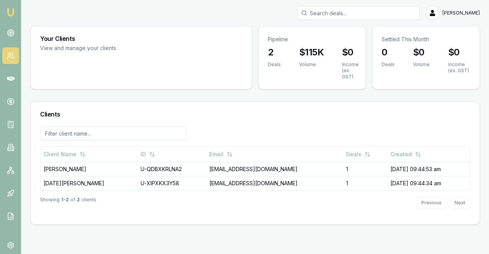
click at [448, 74] on div "$0 Income (ex. GST)" at bounding box center [459, 64] width 40 height 37
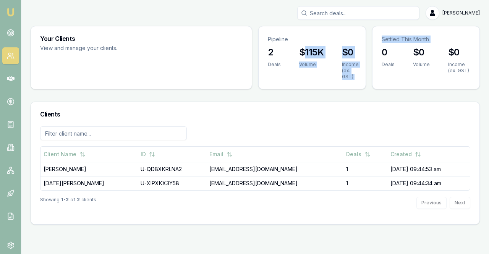
drag, startPoint x: 302, startPoint y: 54, endPoint x: 369, endPoint y: 57, distance: 67.3
click at [369, 57] on div "Your Clients View and manage your clients. Pipeline 2 Deals $115K Volume $0 Inc…" at bounding box center [255, 57] width 449 height 63
